Goal: Information Seeking & Learning: Learn about a topic

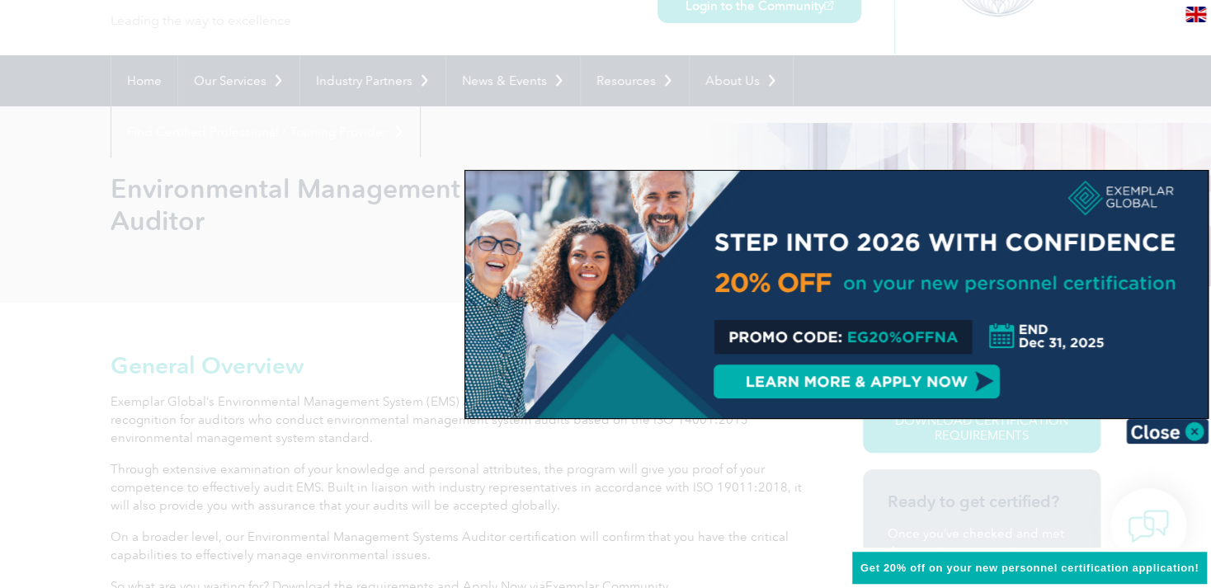
scroll to position [115, 0]
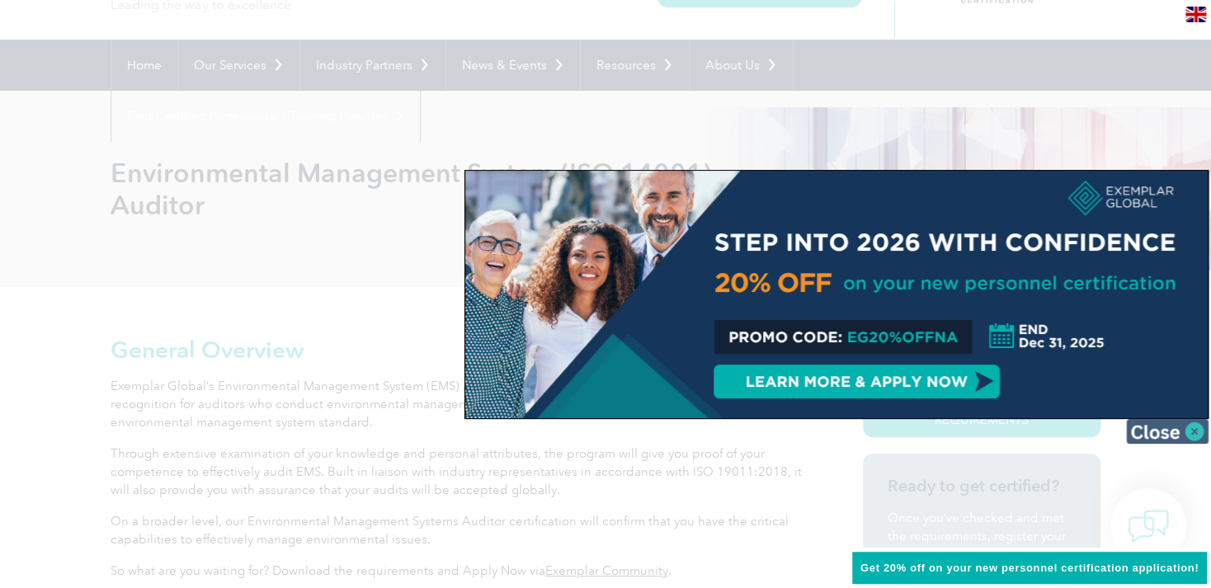
click at [1185, 426] on img at bounding box center [1167, 431] width 82 height 25
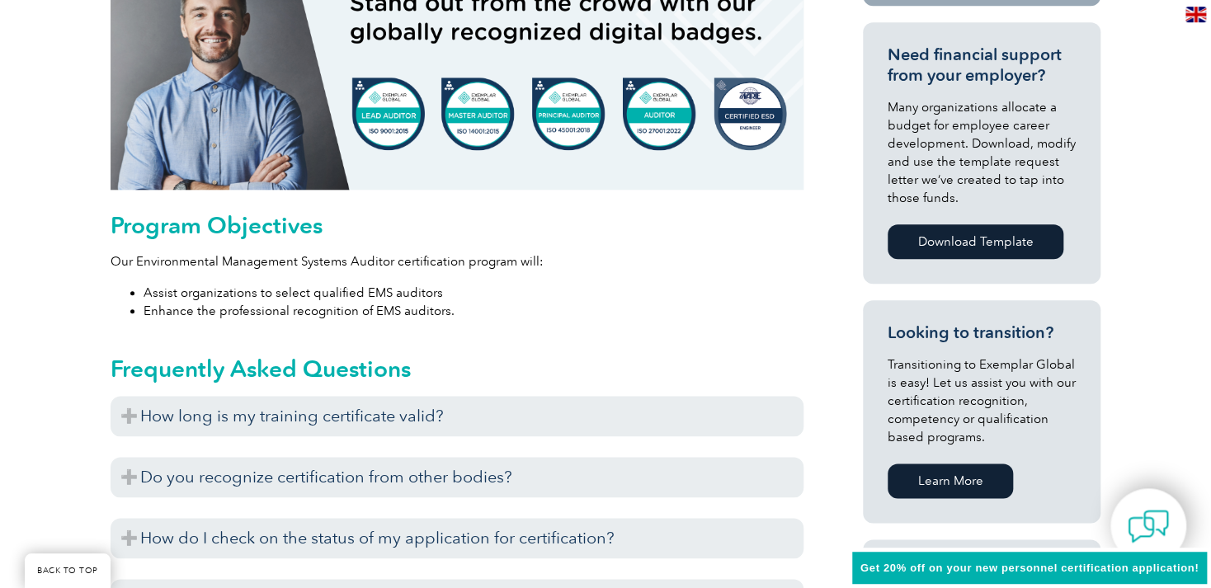
scroll to position [747, 0]
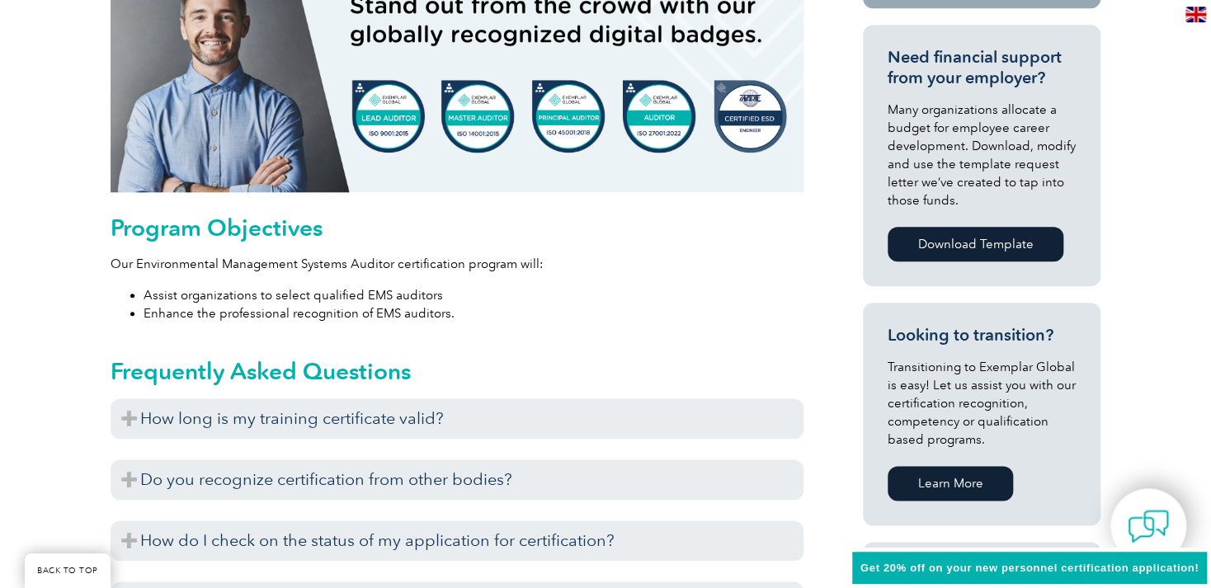
click at [747, 138] on img at bounding box center [457, 76] width 693 height 231
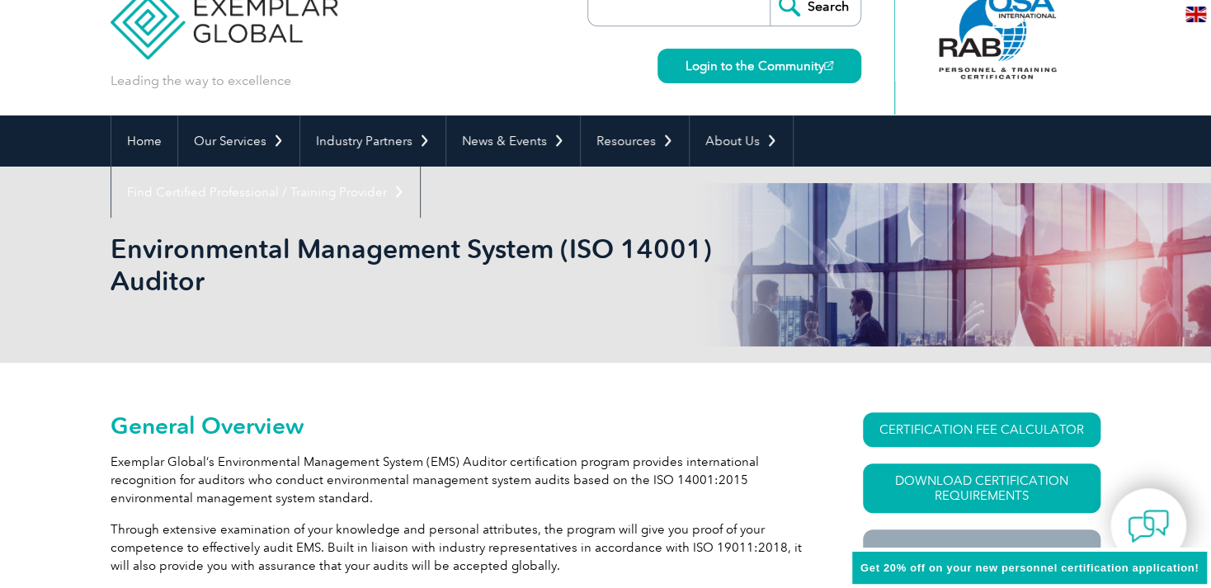
scroll to position [33, 0]
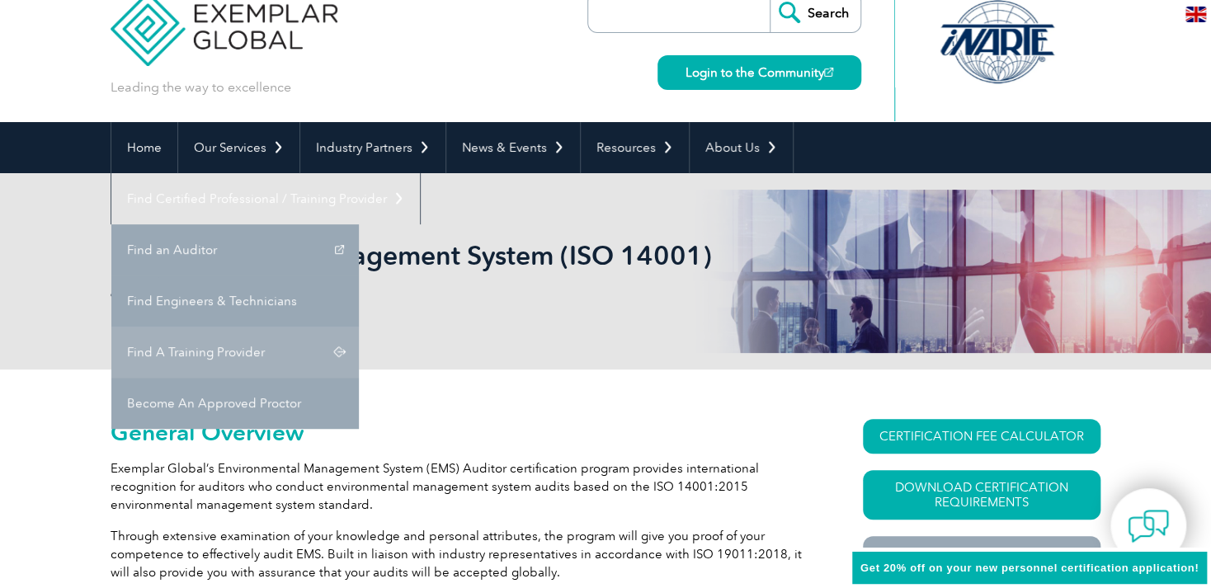
click at [359, 327] on link "Find A Training Provider" at bounding box center [234, 352] width 247 height 51
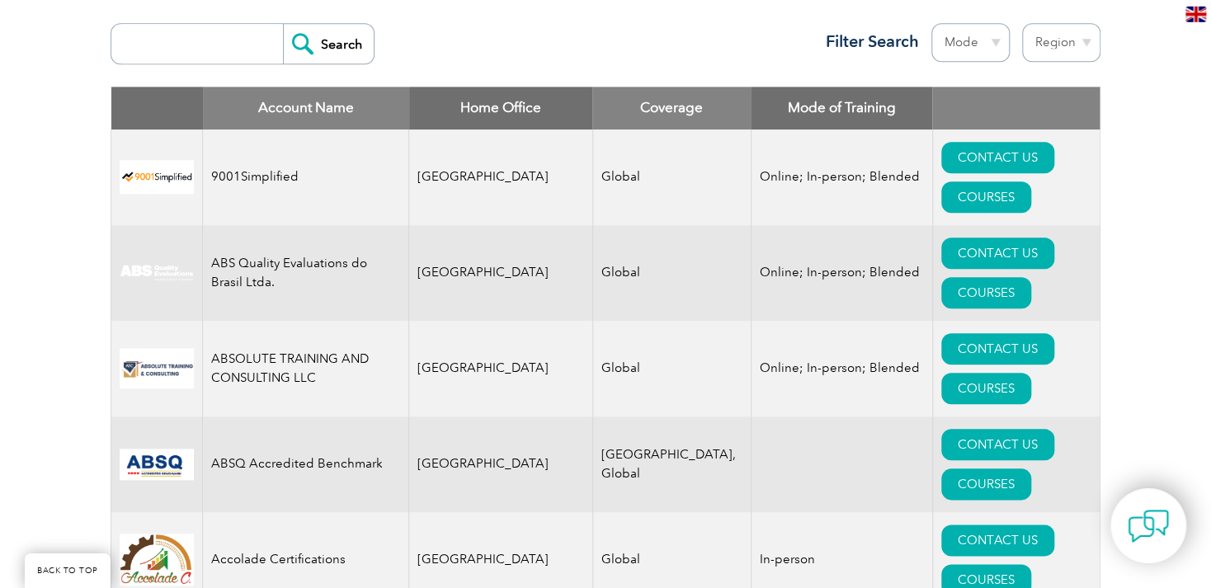
click at [499, 110] on th "Home Office" at bounding box center [501, 108] width 184 height 43
click at [1022, 23] on select "Region [GEOGRAPHIC_DATA] [GEOGRAPHIC_DATA] [GEOGRAPHIC_DATA] [GEOGRAPHIC_DATA] …" at bounding box center [1061, 42] width 78 height 39
select select "[GEOGRAPHIC_DATA]"
click option "[GEOGRAPHIC_DATA]" at bounding box center [0, 0] width 0 height 0
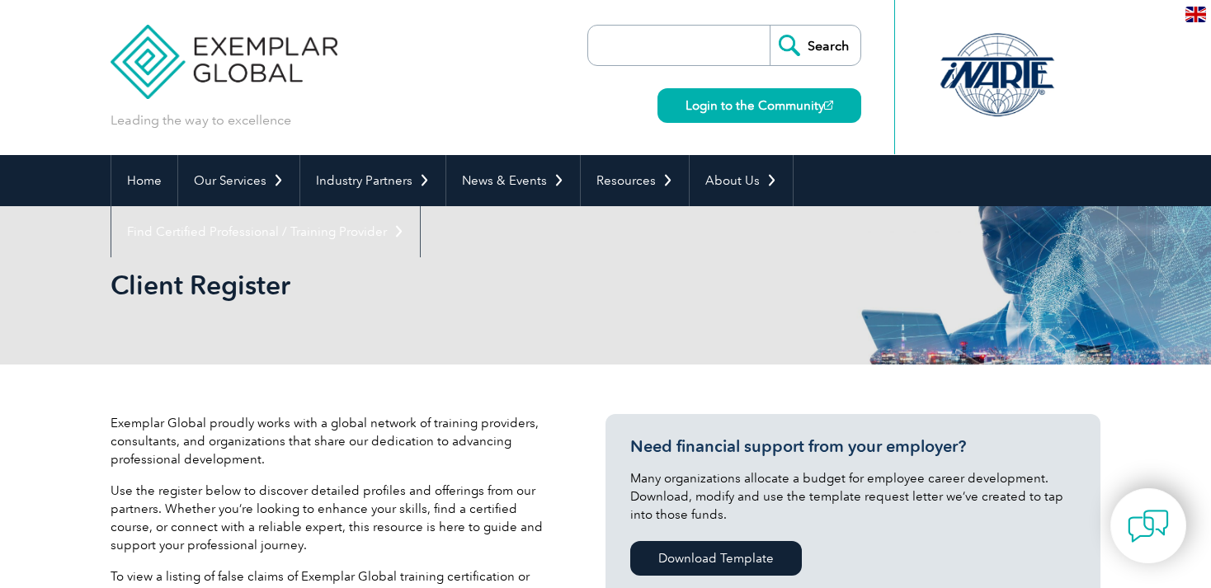
select select "[GEOGRAPHIC_DATA]"
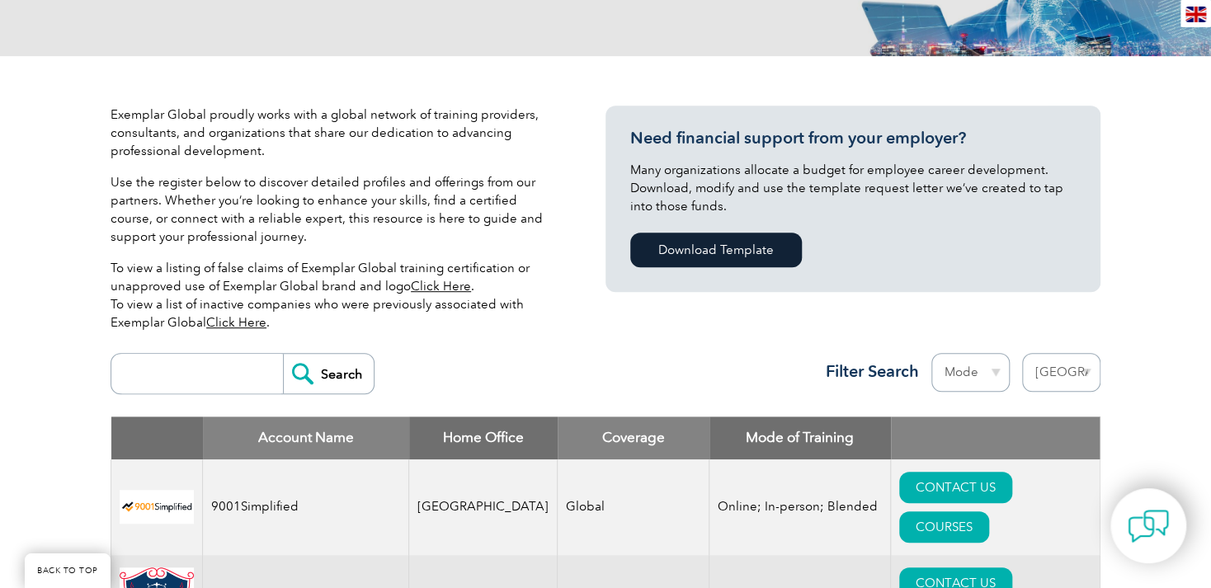
scroll to position [320, 0]
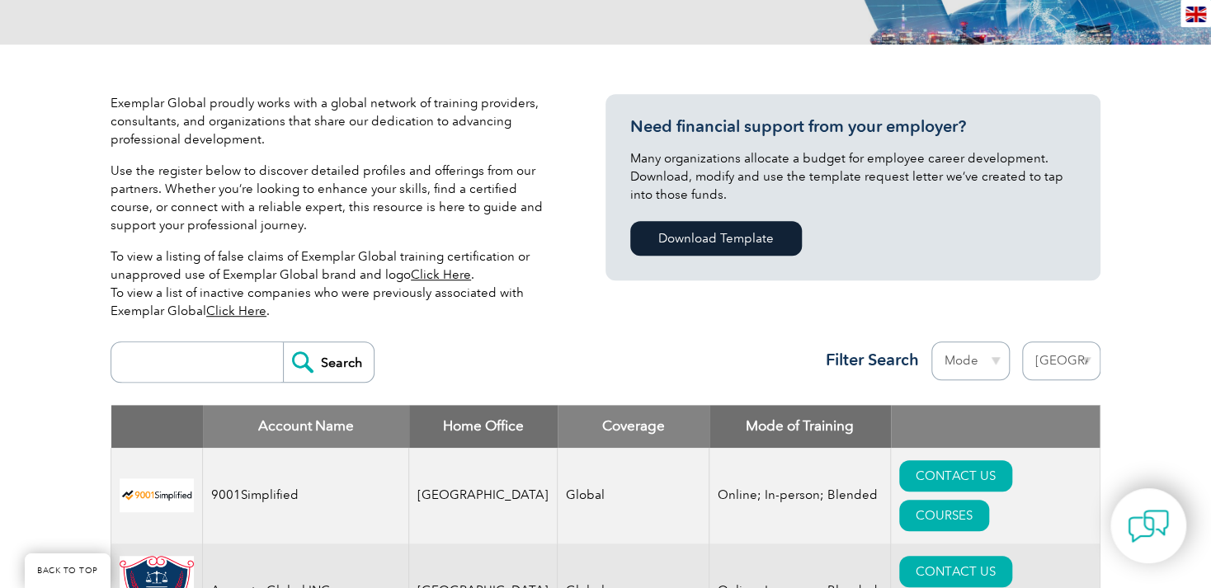
click at [140, 478] on img at bounding box center [157, 495] width 74 height 34
click at [252, 477] on td "9001Simplified" at bounding box center [306, 496] width 206 height 96
click at [989, 500] on link "COURSES" at bounding box center [944, 515] width 90 height 31
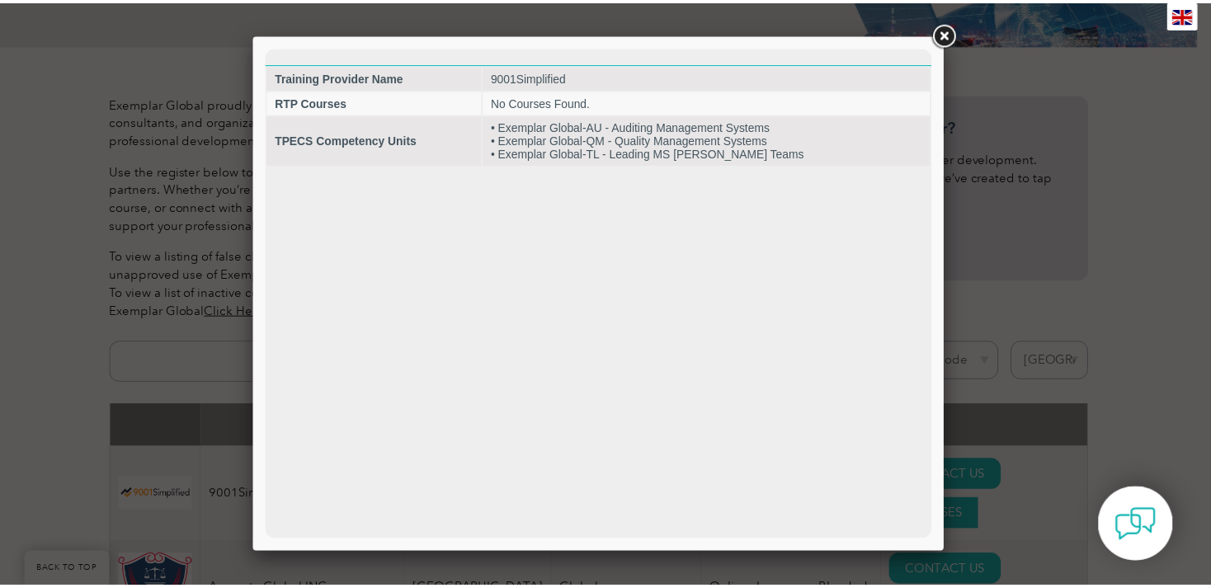
scroll to position [0, 0]
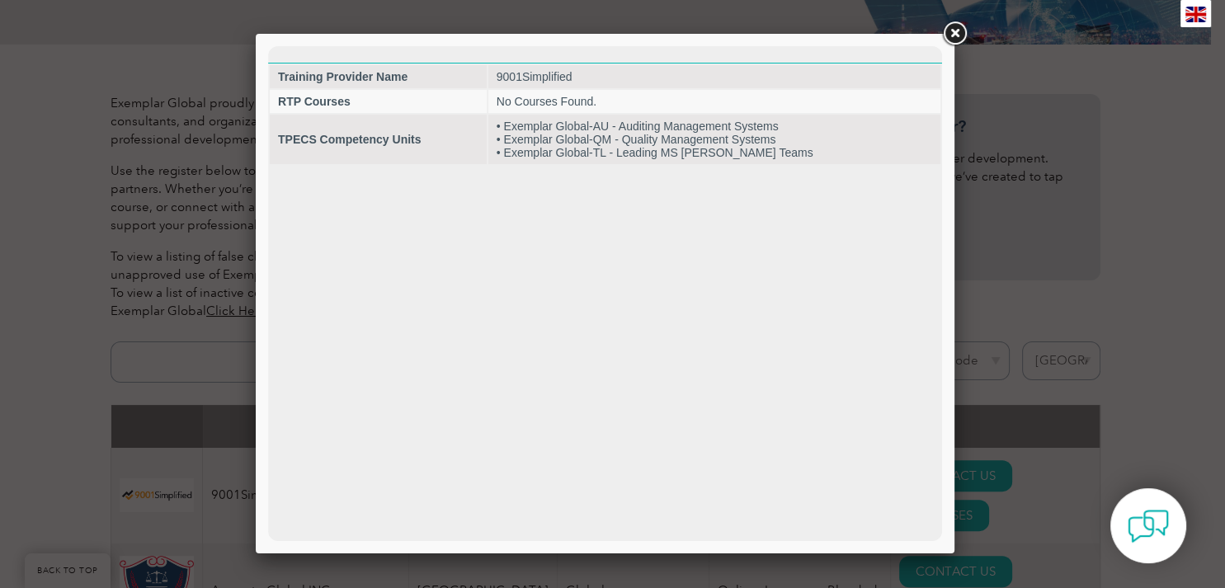
click at [965, 33] on link at bounding box center [955, 34] width 30 height 30
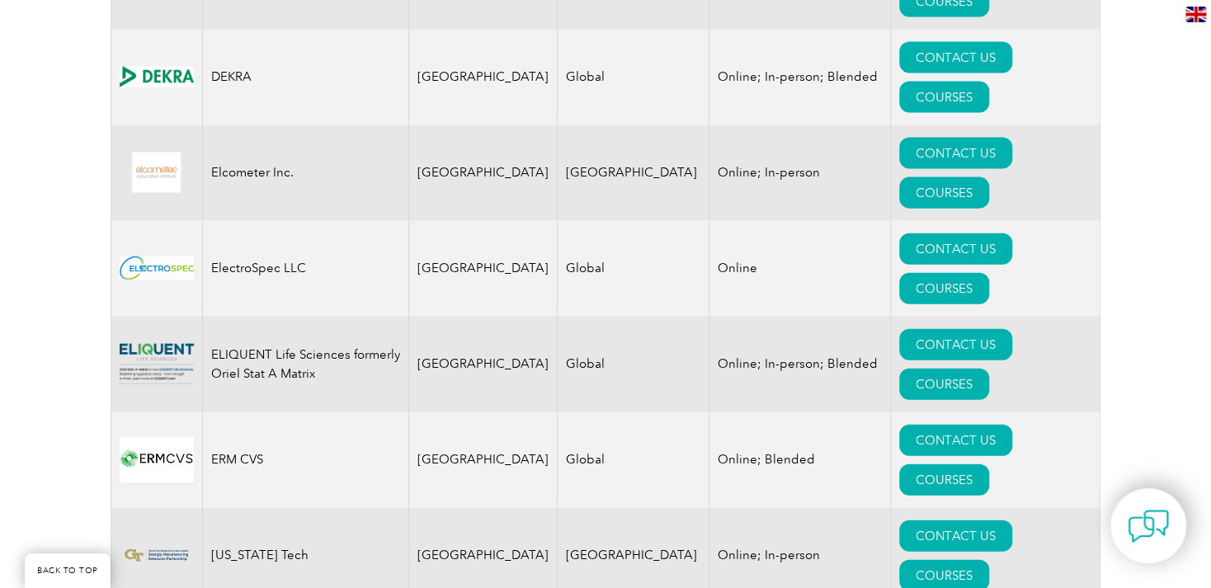
scroll to position [1708, 0]
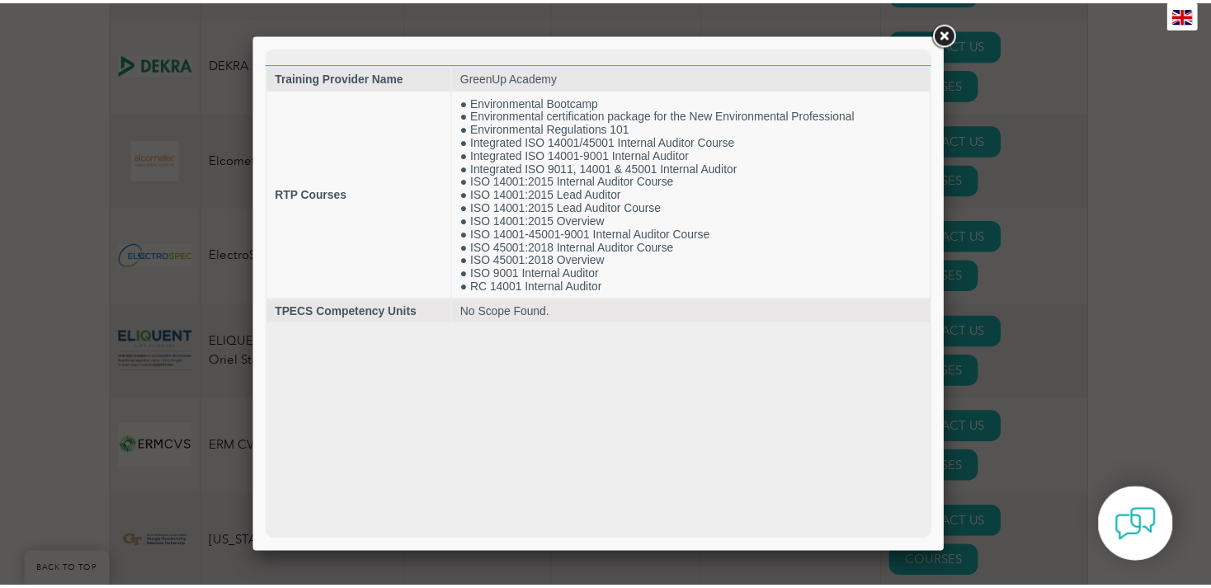
scroll to position [0, 0]
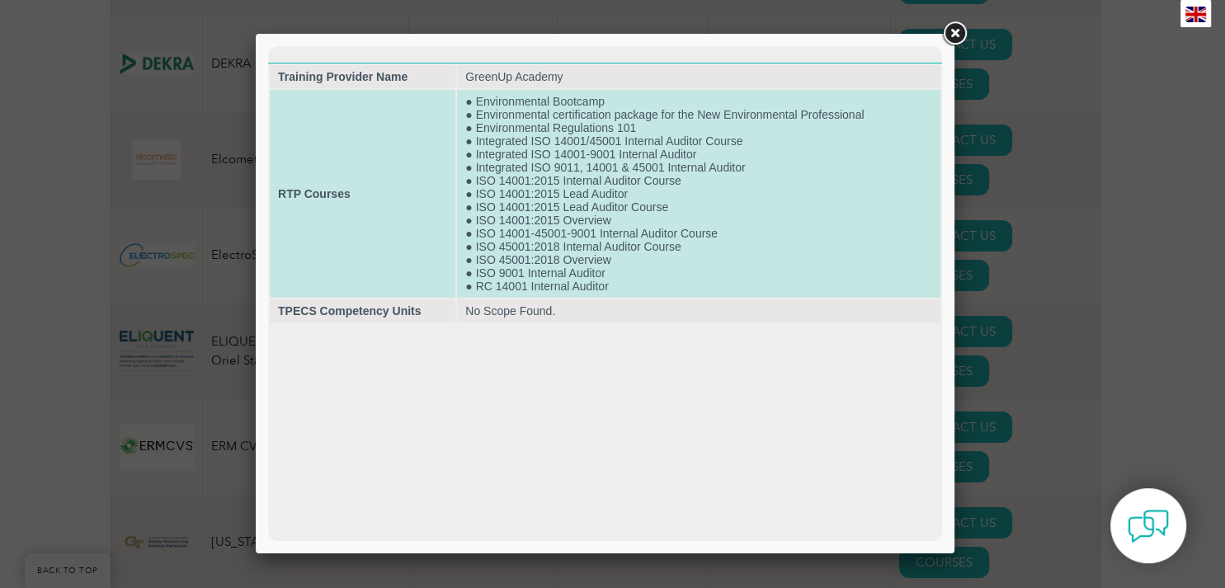
click at [815, 142] on td "● Environmental Bootcamp ● Environmental certification package for the New Envi…" at bounding box center [698, 194] width 483 height 208
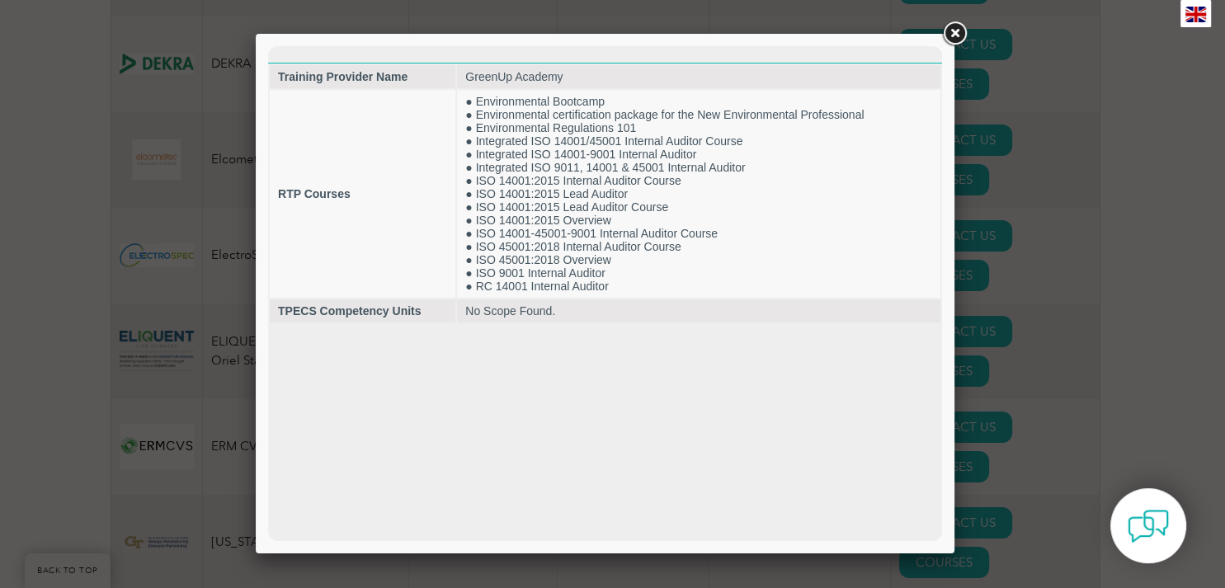
click at [955, 37] on link at bounding box center [955, 34] width 30 height 30
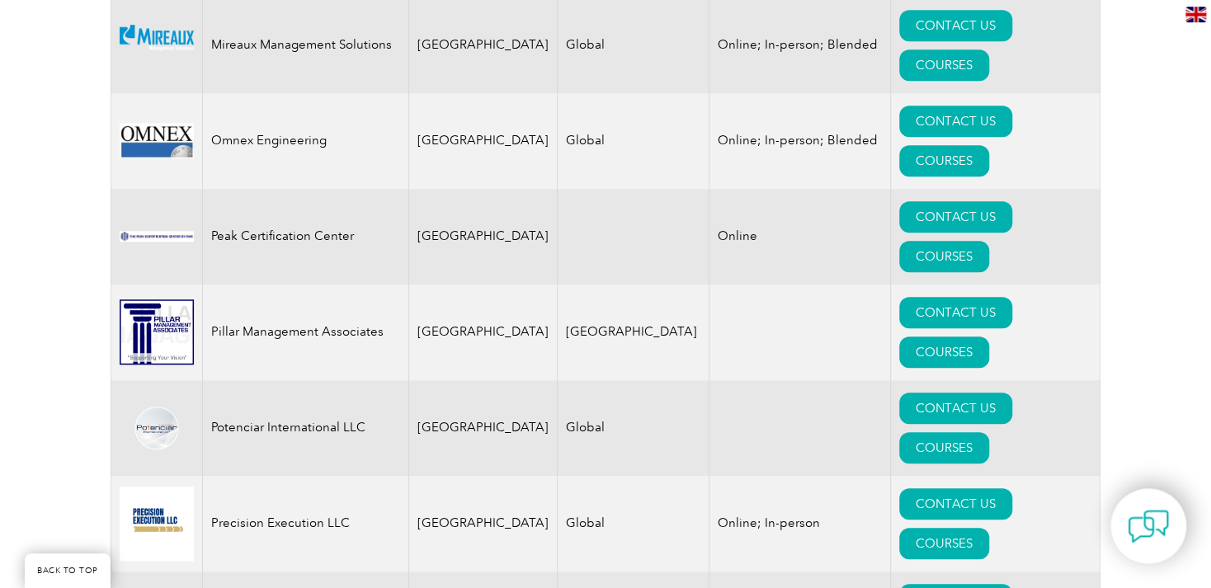
scroll to position [3556, 0]
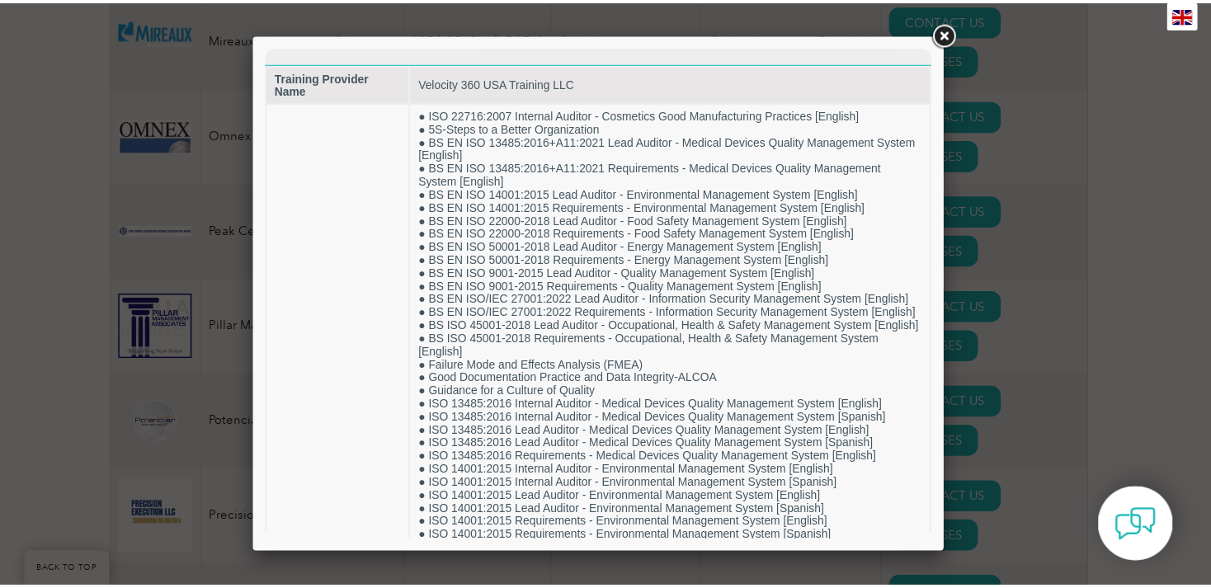
scroll to position [0, 0]
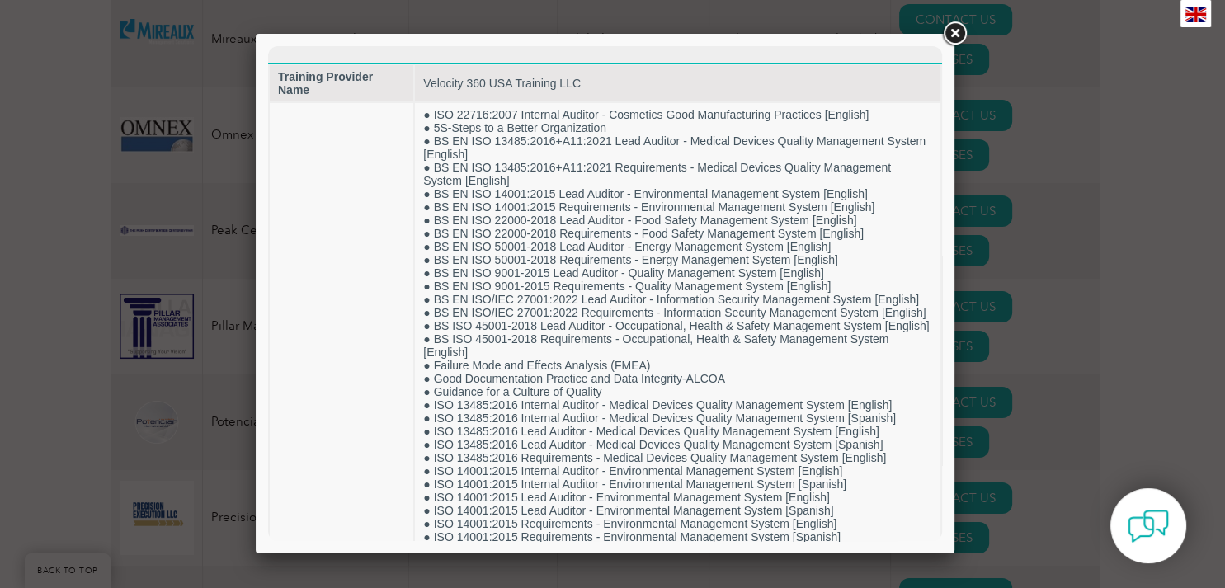
click at [959, 28] on link at bounding box center [955, 34] width 30 height 30
